Goal: Task Accomplishment & Management: Complete application form

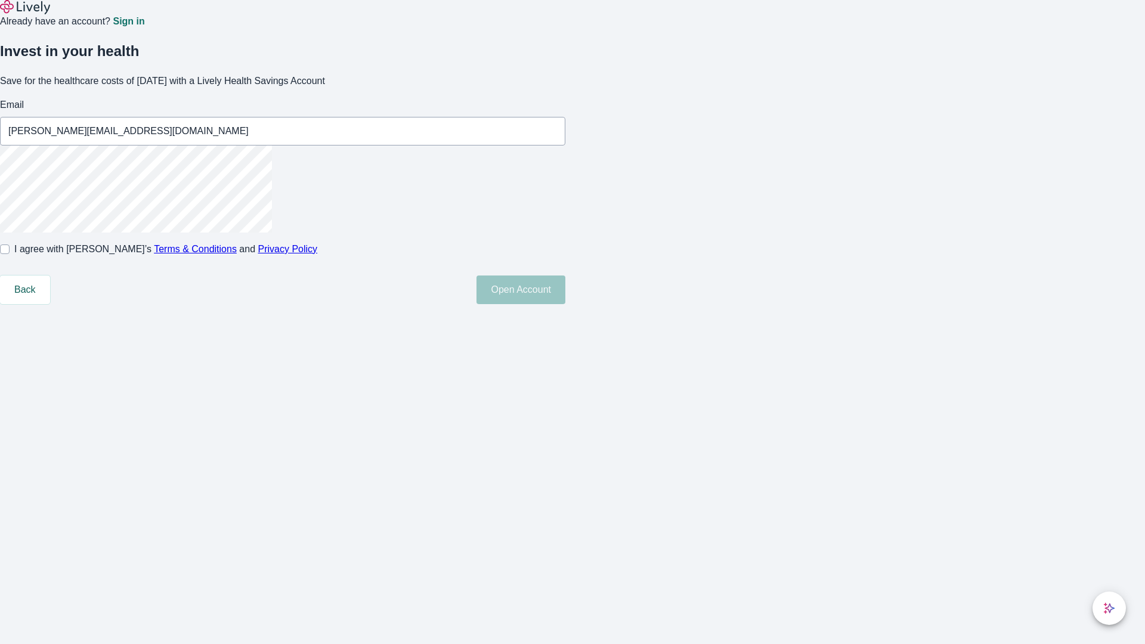
click at [10, 254] on input "I agree with Lively’s Terms & Conditions and Privacy Policy" at bounding box center [5, 250] width 10 height 10
checkbox input "true"
click at [565, 304] on button "Open Account" at bounding box center [521, 290] width 89 height 29
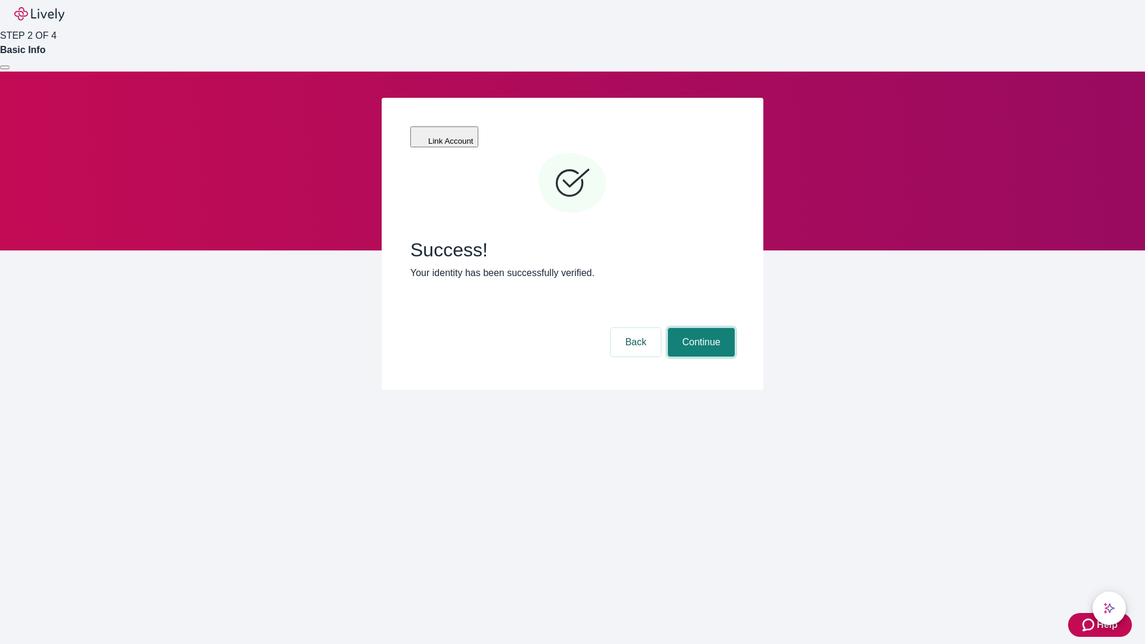
click at [700, 328] on button "Continue" at bounding box center [701, 342] width 67 height 29
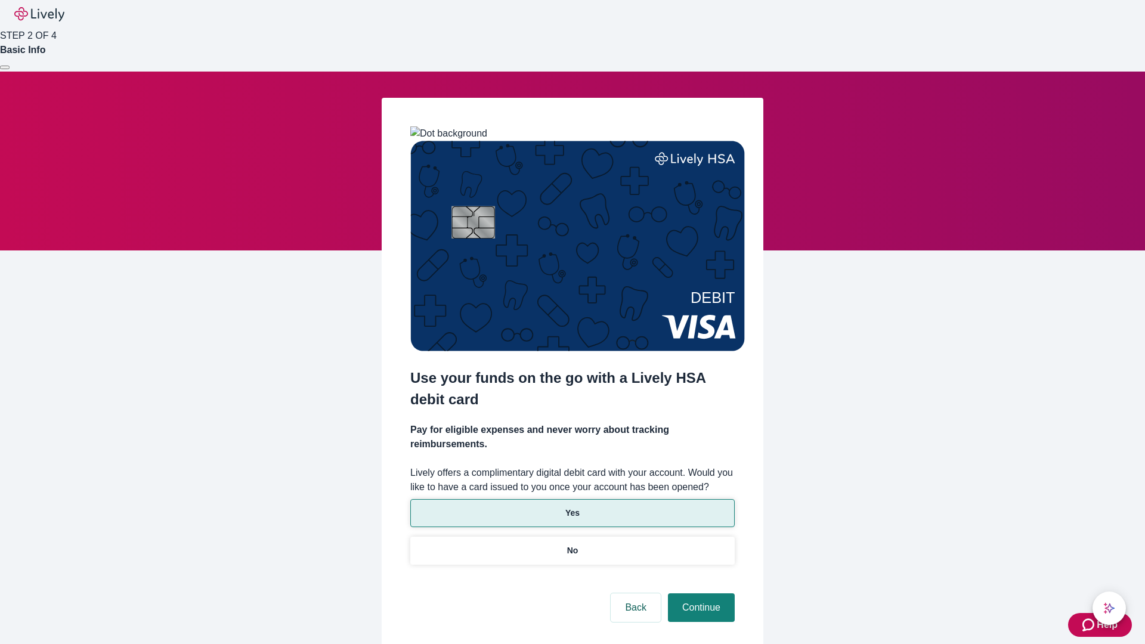
click at [572, 507] on p "Yes" at bounding box center [572, 513] width 14 height 13
click at [700, 594] on button "Continue" at bounding box center [701, 608] width 67 height 29
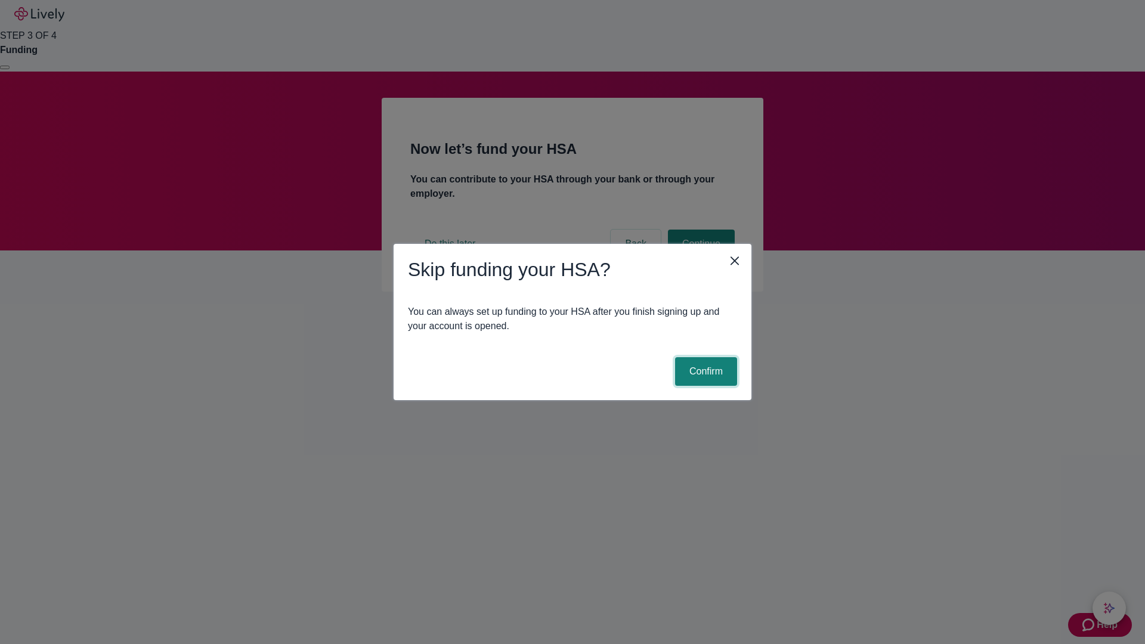
click at [704, 372] on button "Confirm" at bounding box center [706, 371] width 62 height 29
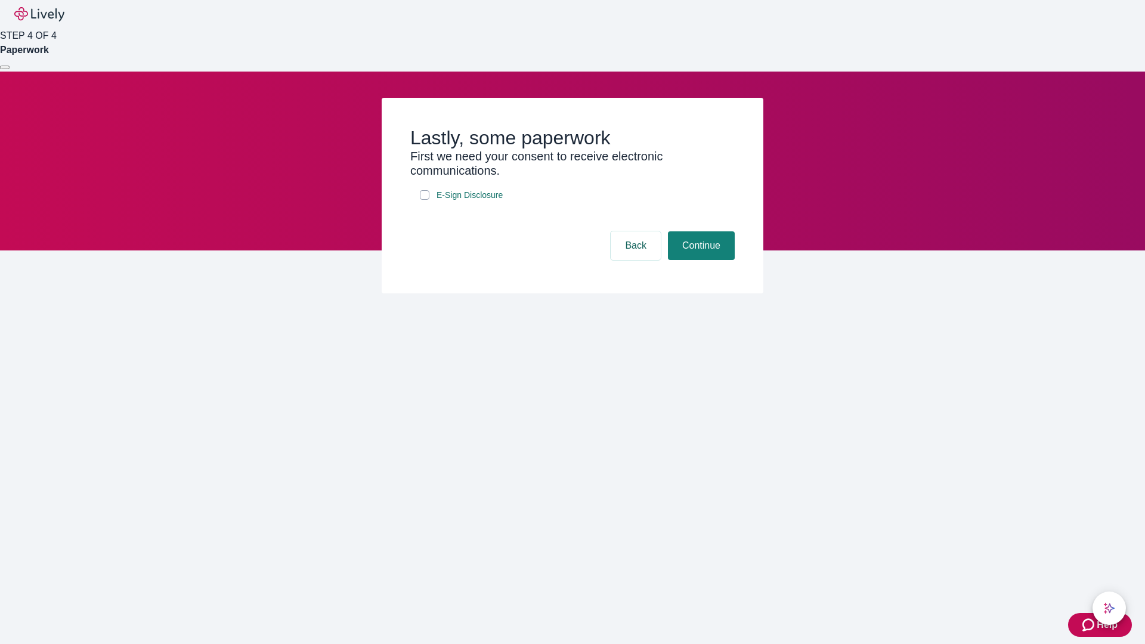
click at [425, 200] on input "E-Sign Disclosure" at bounding box center [425, 195] width 10 height 10
checkbox input "true"
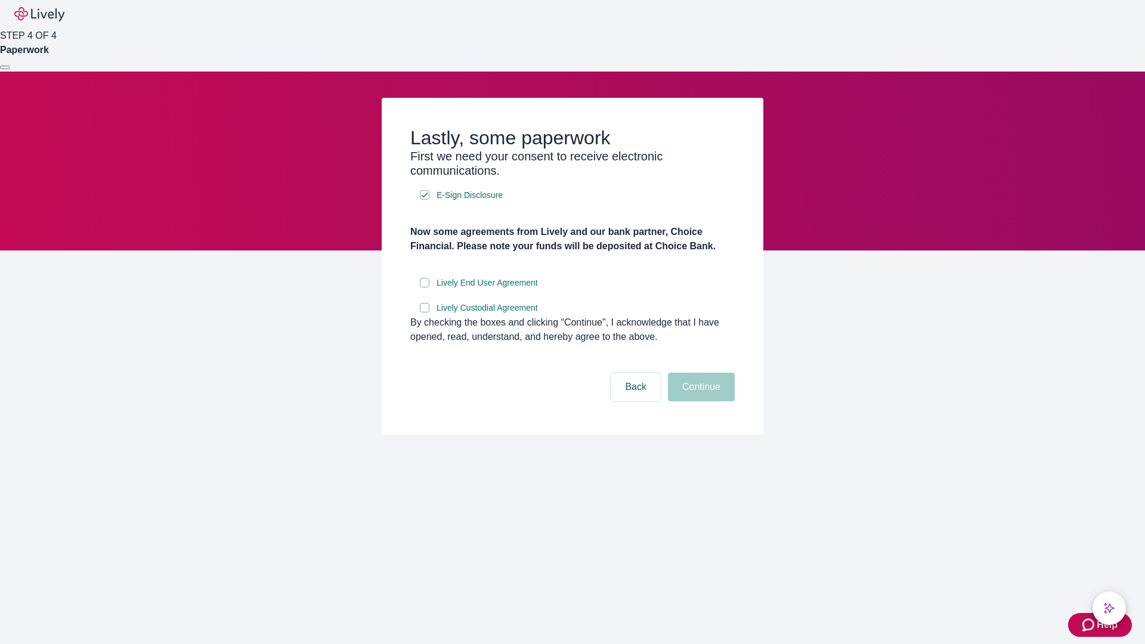
click at [425, 288] on input "Lively End User Agreement" at bounding box center [425, 283] width 10 height 10
checkbox input "true"
click at [425, 313] on input "Lively Custodial Agreement" at bounding box center [425, 308] width 10 height 10
checkbox input "true"
click at [700, 401] on button "Continue" at bounding box center [701, 387] width 67 height 29
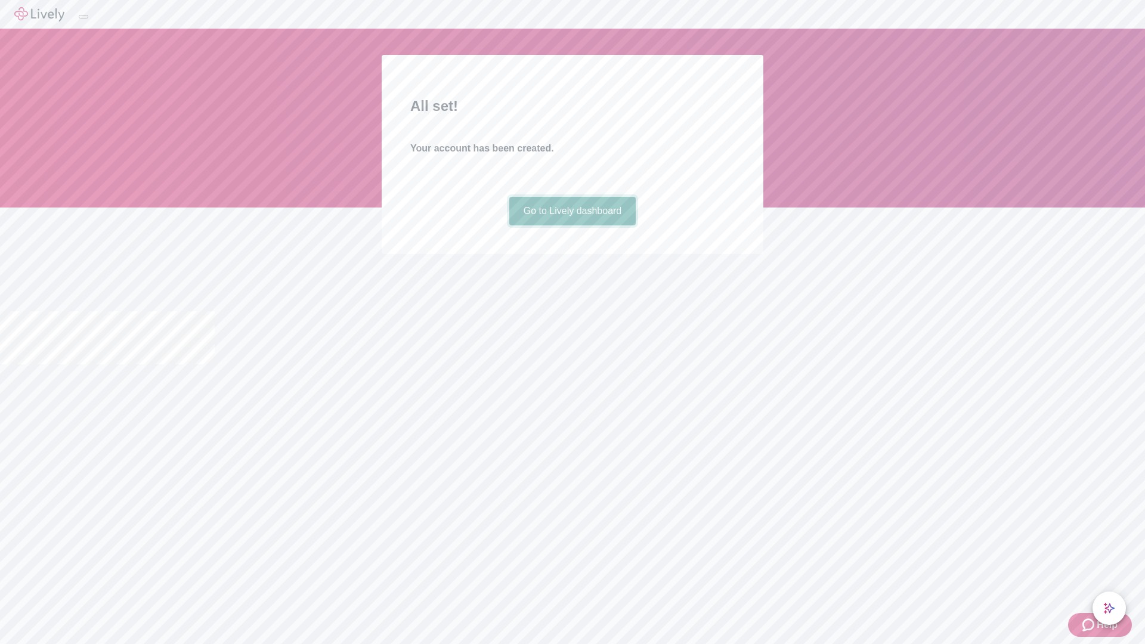
click at [572, 225] on link "Go to Lively dashboard" at bounding box center [572, 211] width 127 height 29
